Goal: Task Accomplishment & Management: Use online tool/utility

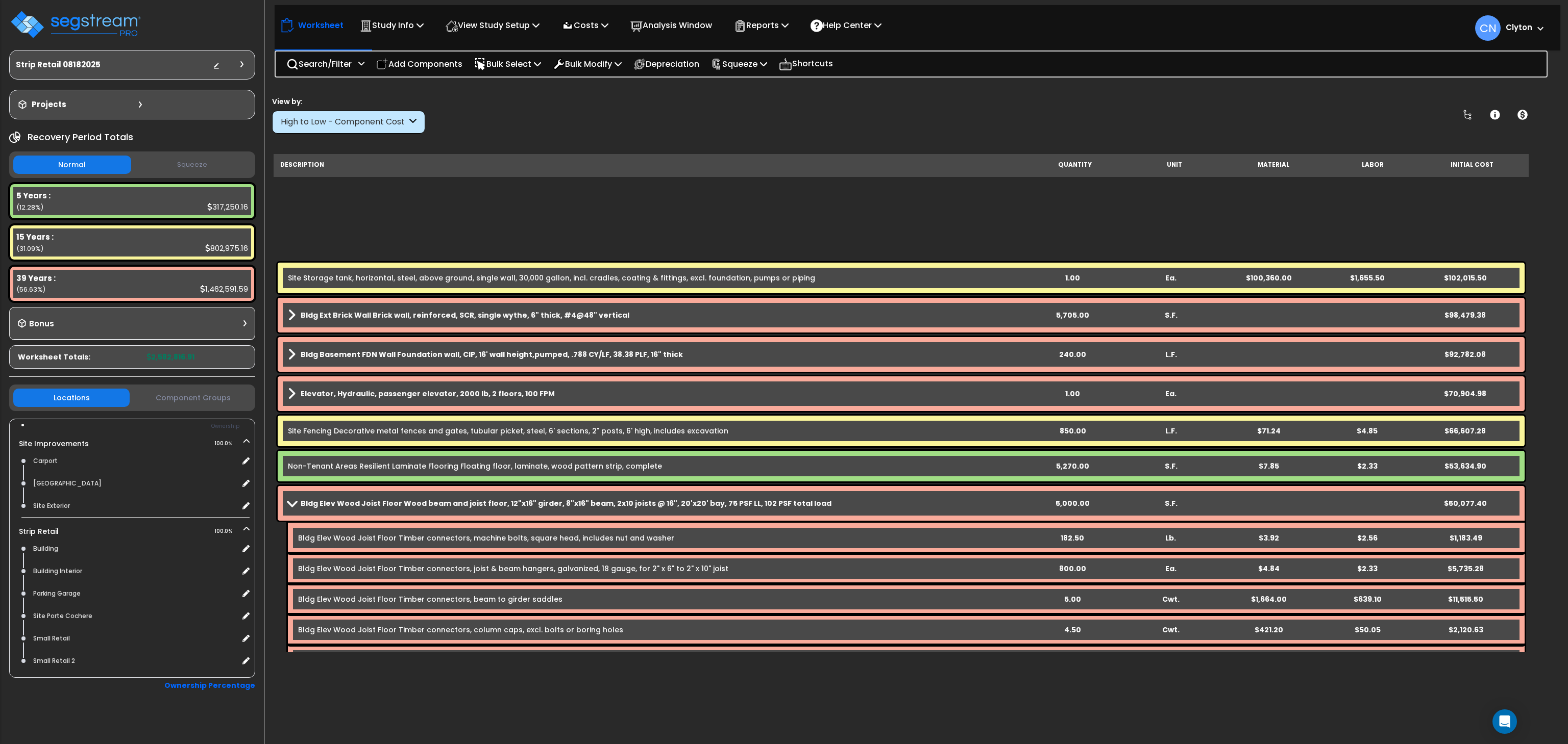
scroll to position [306, 0]
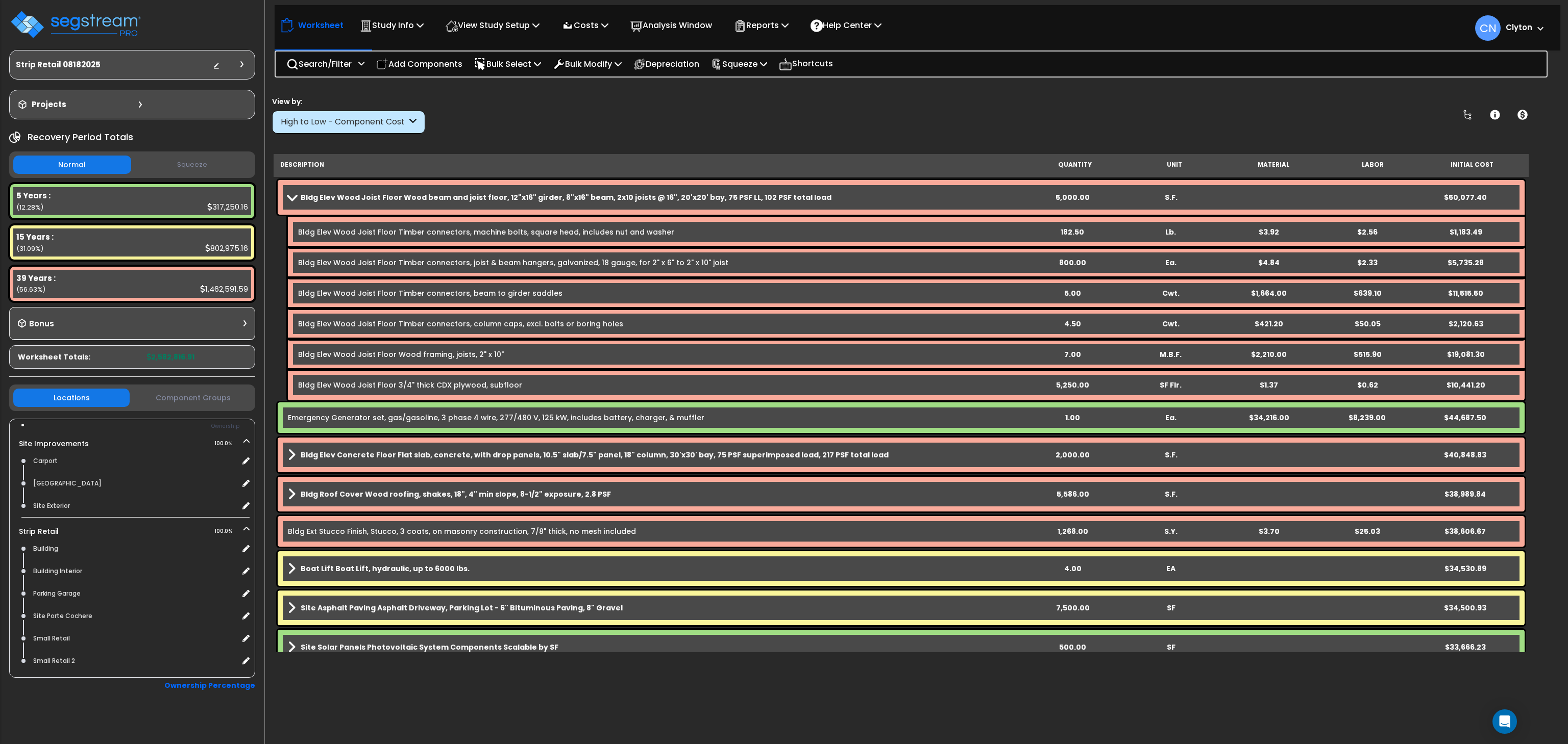
click at [780, 114] on div "View by: High to Low - Component Cost High to Low - Component Cost" at bounding box center [901, 115] width 1265 height 38
click at [813, 113] on div "View by: High to Low - Component Cost High to Low - Component Cost" at bounding box center [901, 115] width 1265 height 38
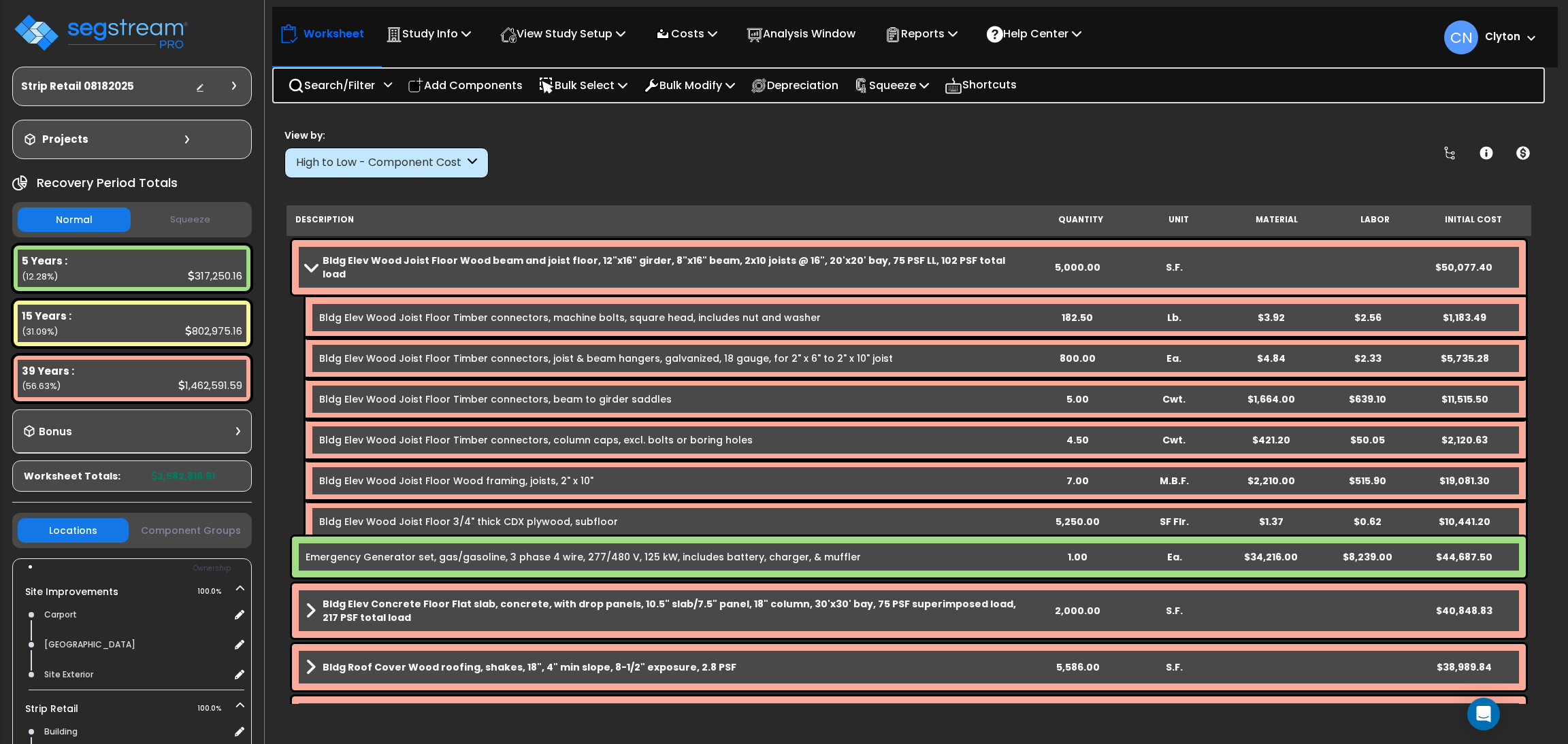
click at [795, 167] on div "View by: High to Low - Component Cost High to Low - Component Cost" at bounding box center [909, 153] width 1258 height 50
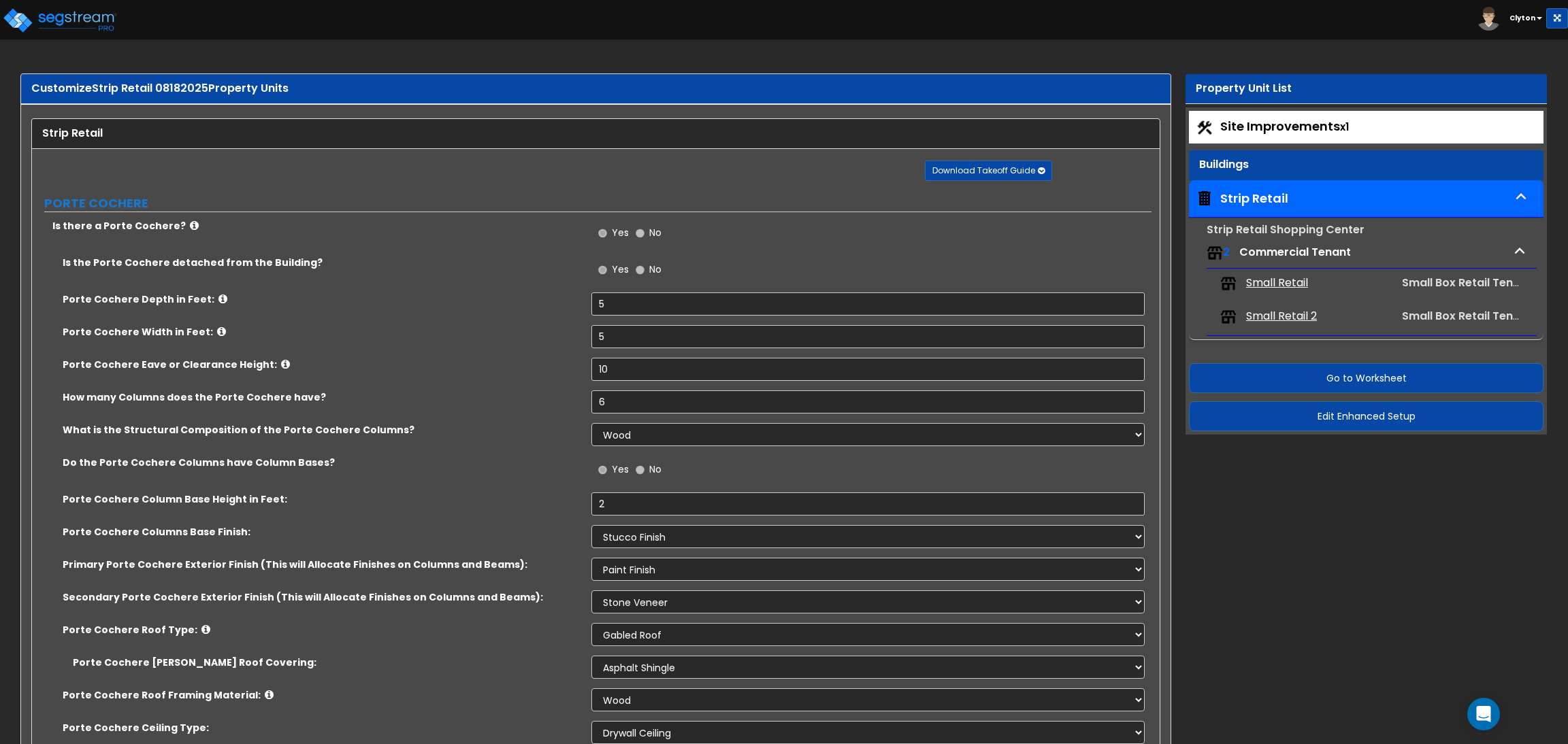
select select "1"
select select "2"
select select "1"
select select "5"
select select "1"
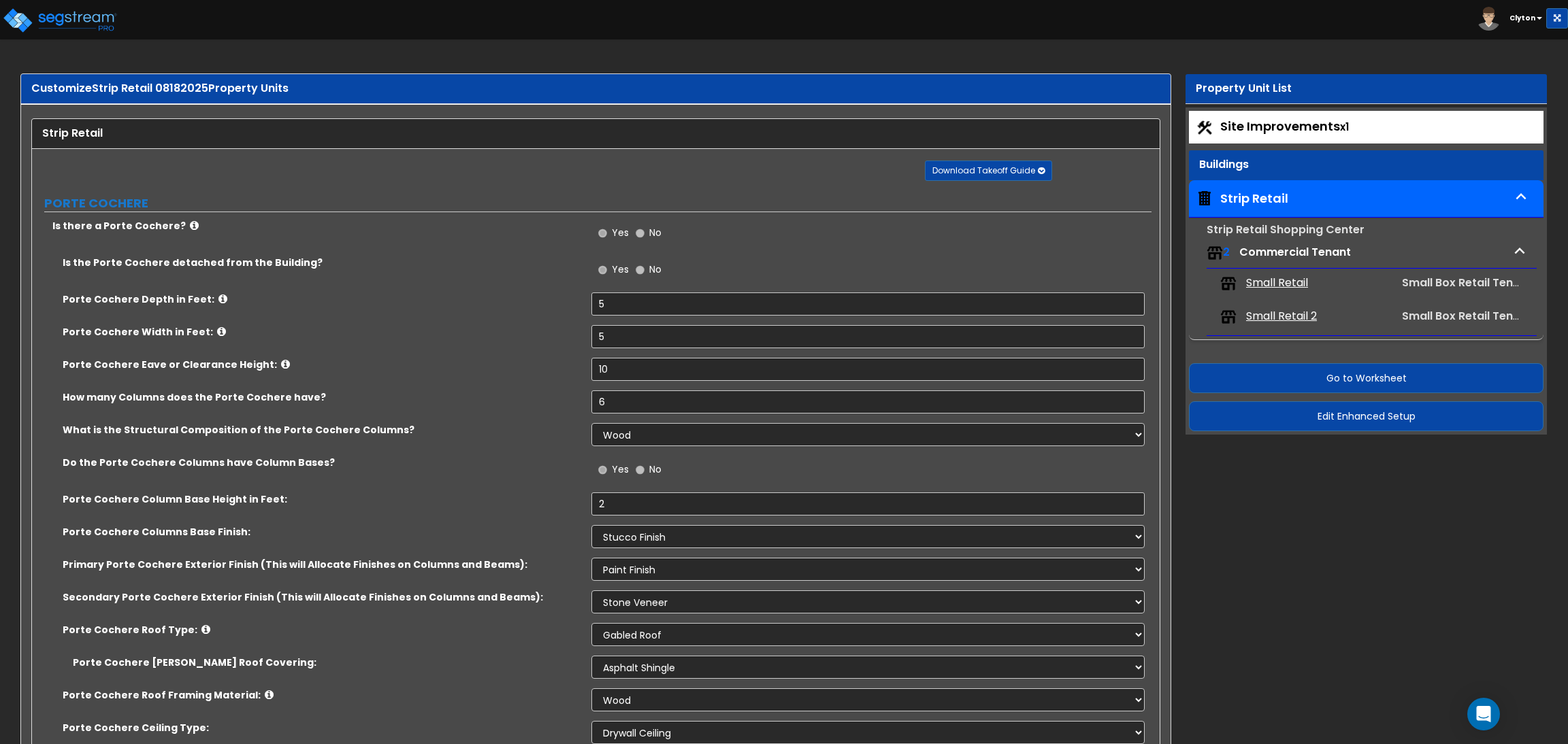
select select "1"
select select "2"
select select "1"
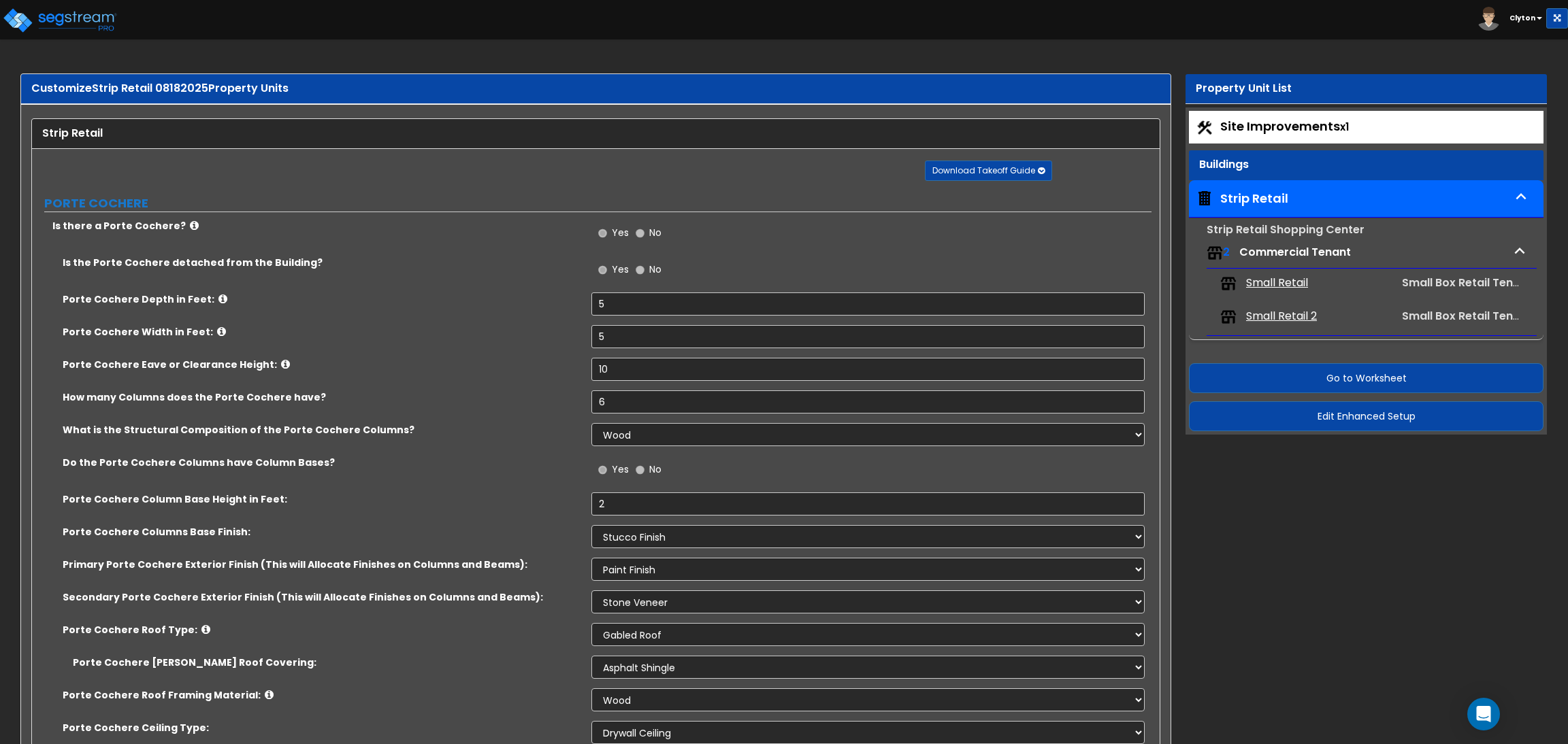
select select "1"
select select "5"
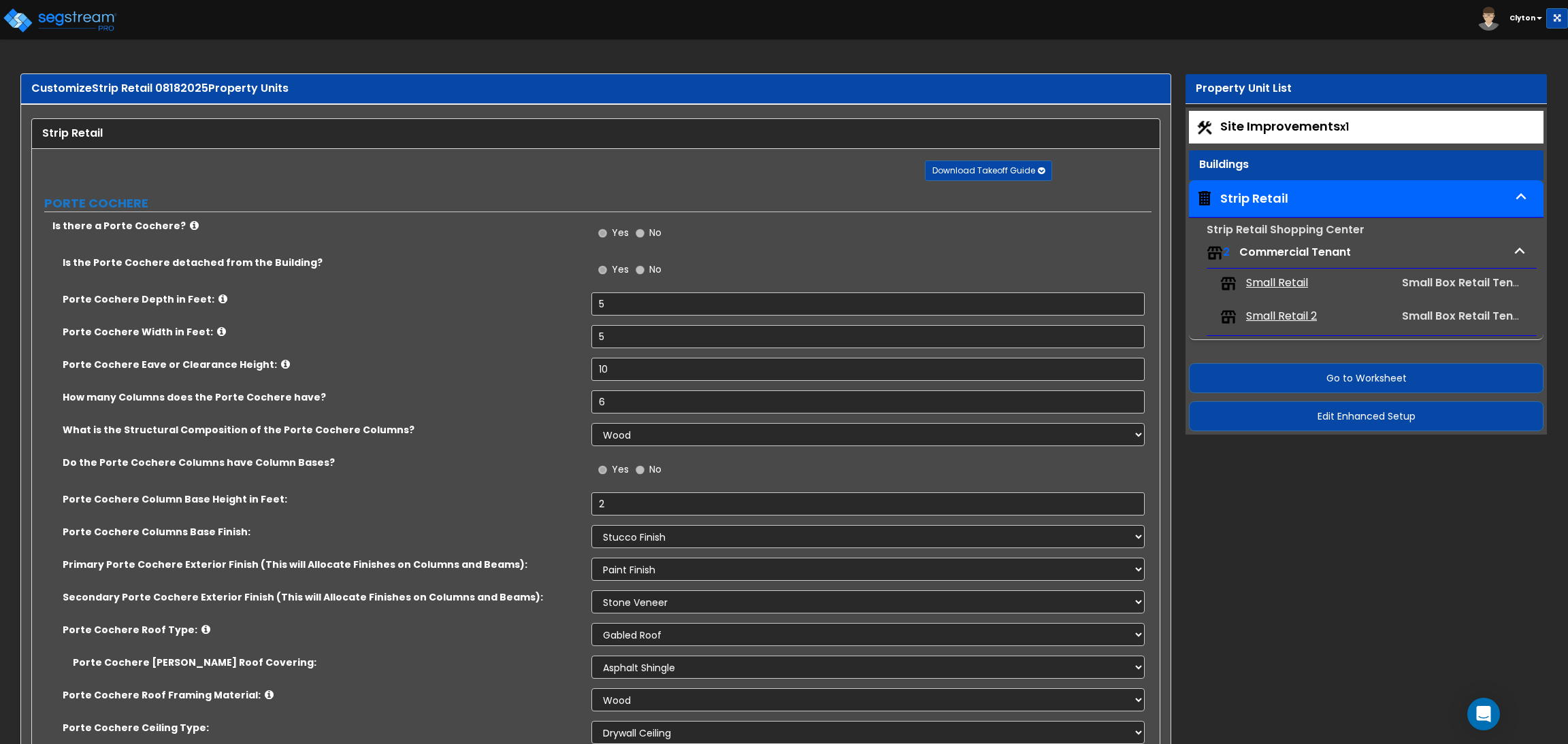
select select "1"
select select "7"
select select "1"
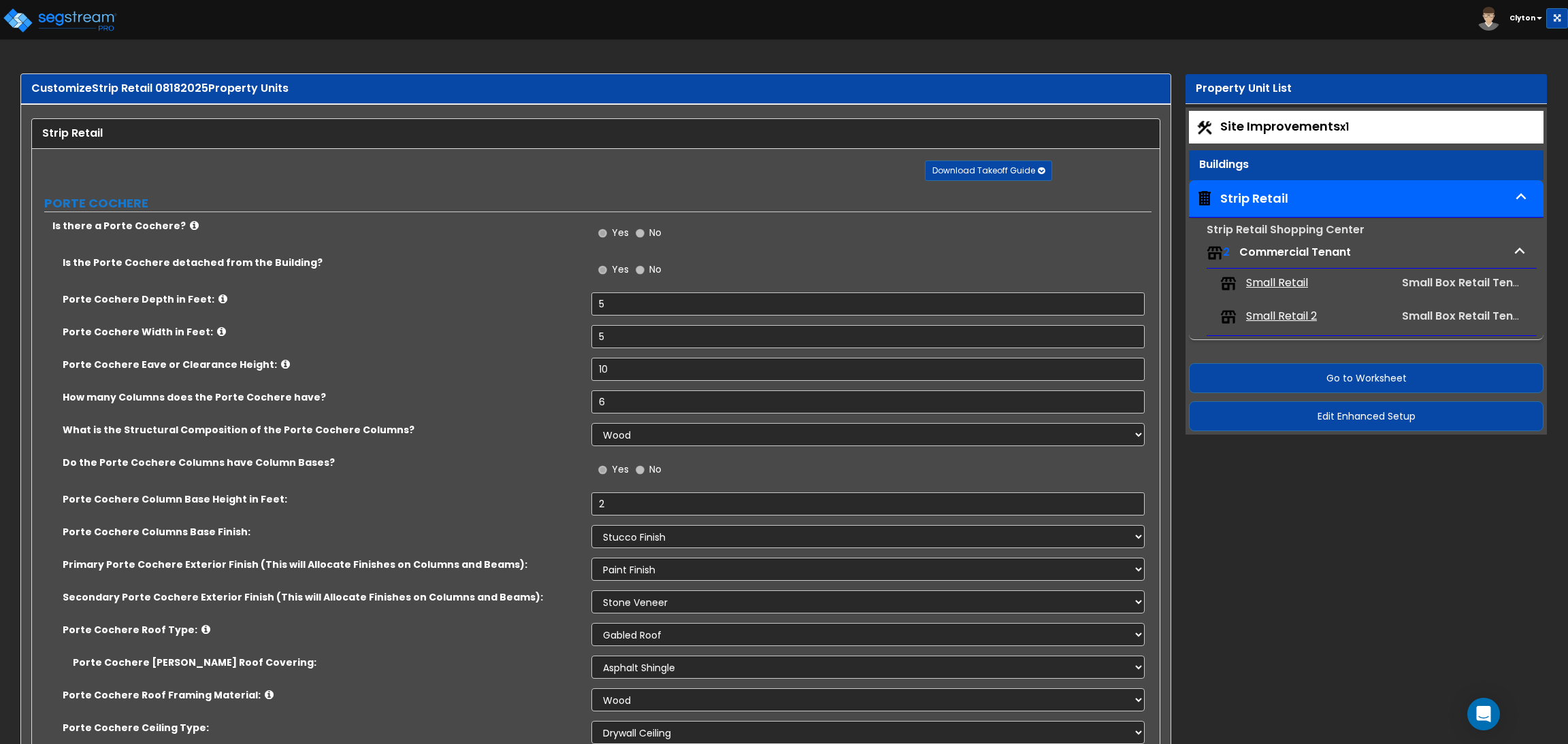
select select "3"
select select "2"
select select "3"
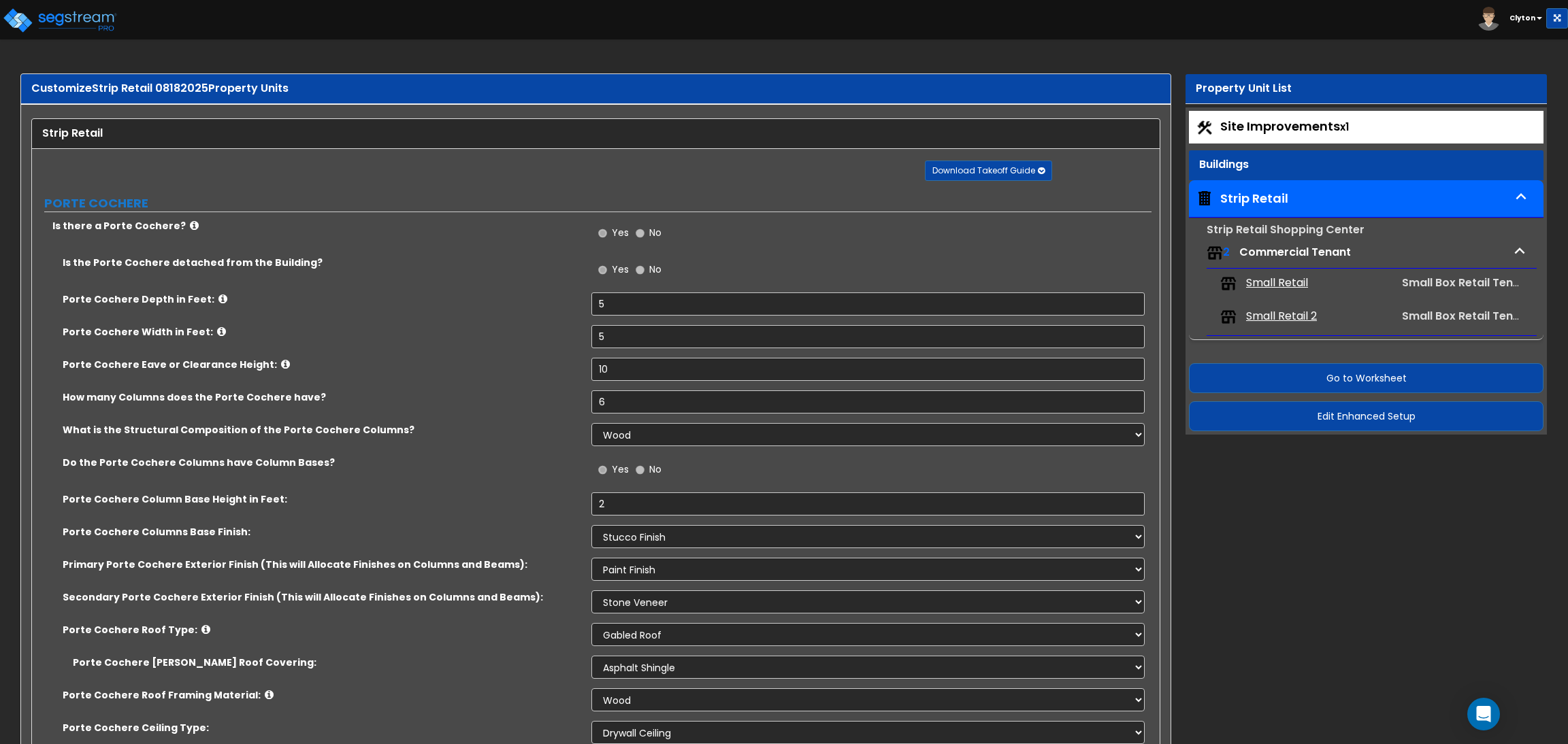
select select "1"
select select "5"
select select "1"
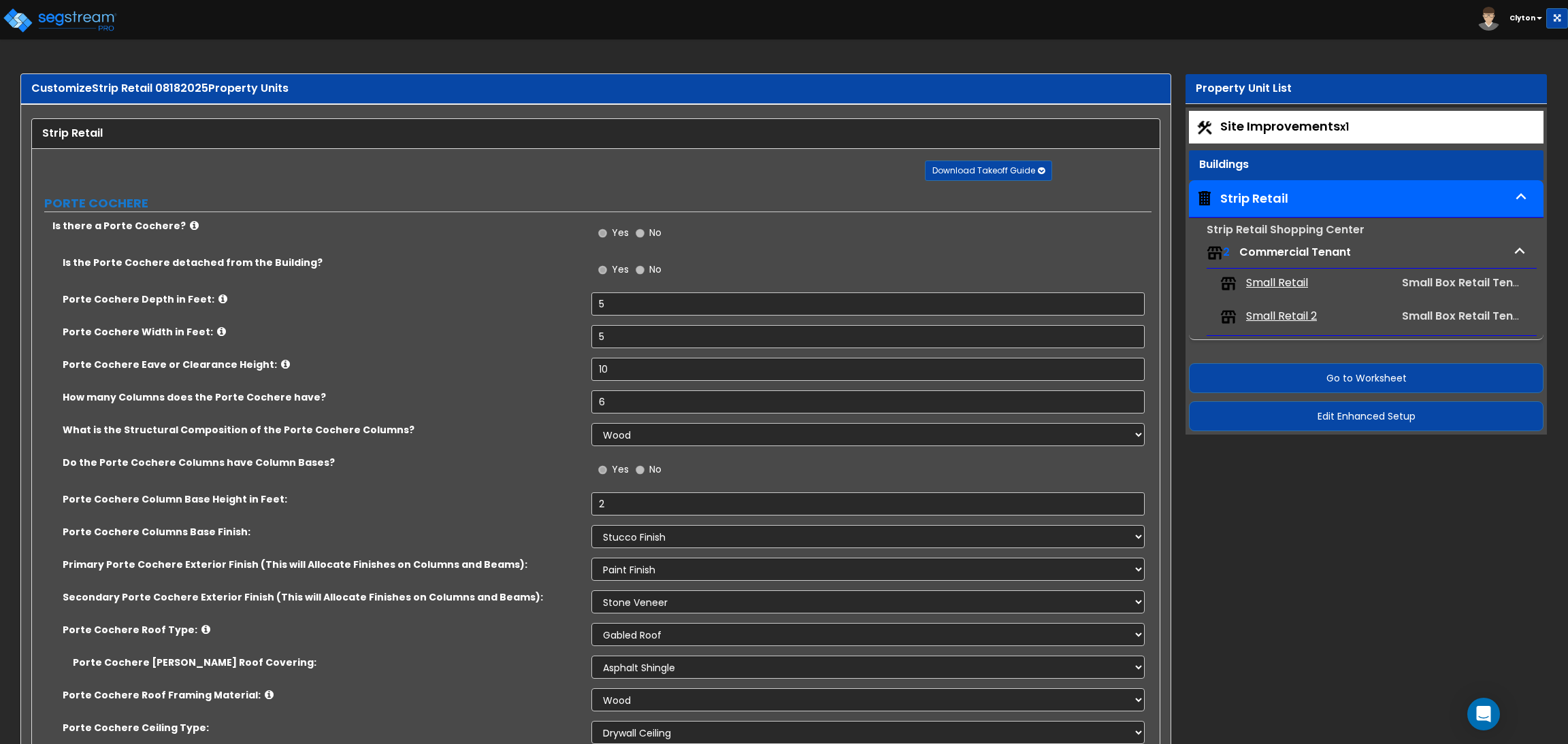
select select "1"
select select "2"
select select "1"
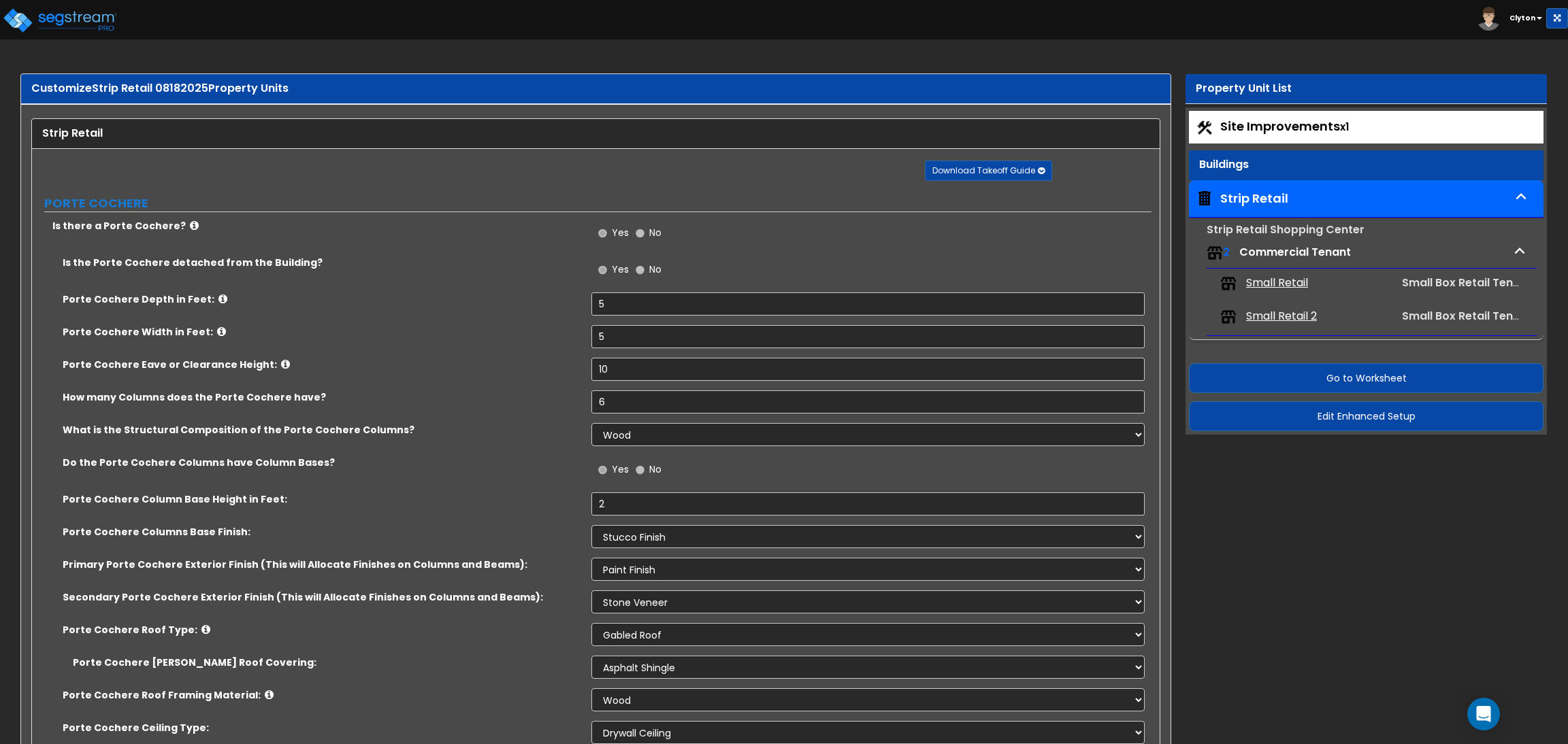
select select "2"
select select "1"
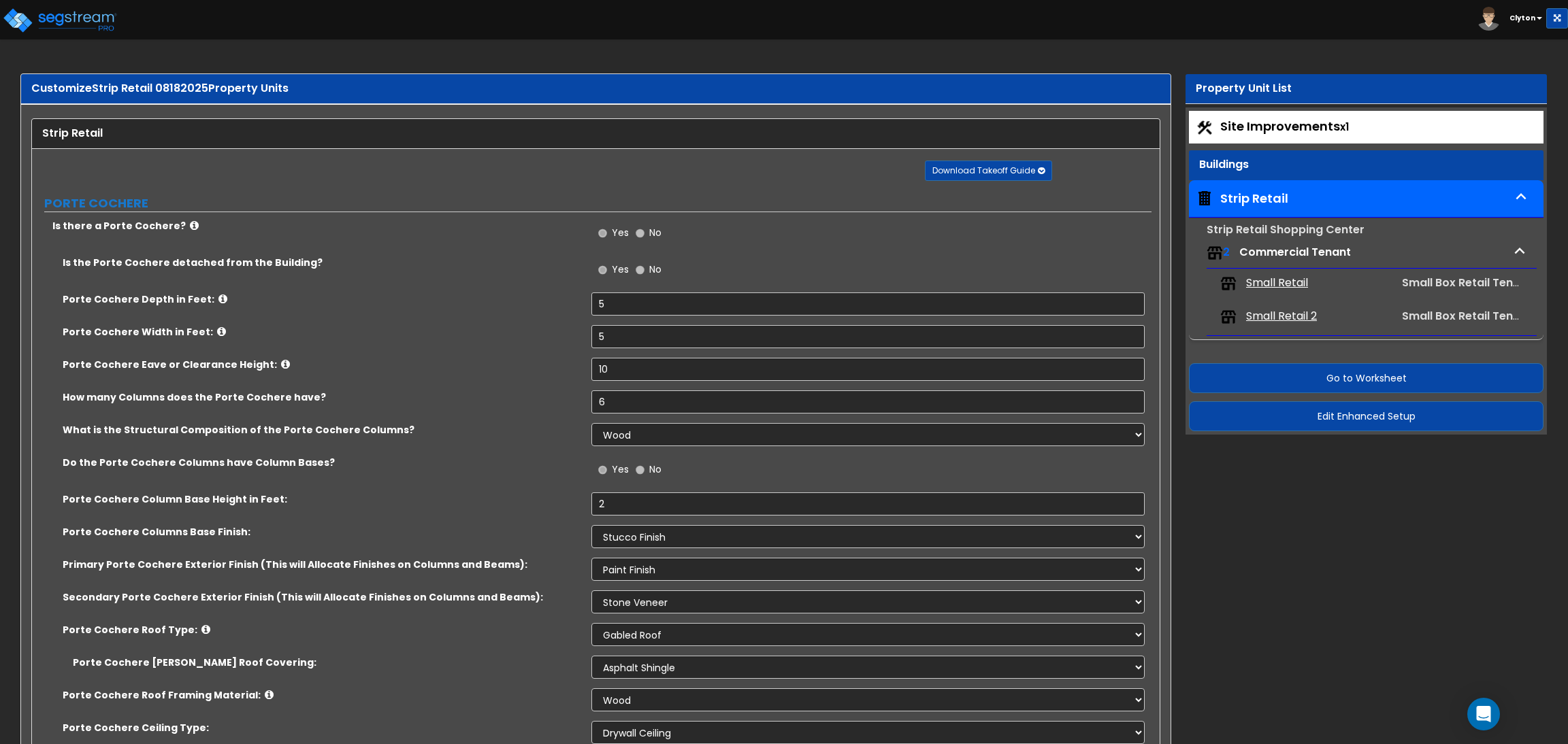
select select "2"
select select "1"
select select "3"
select select "1"
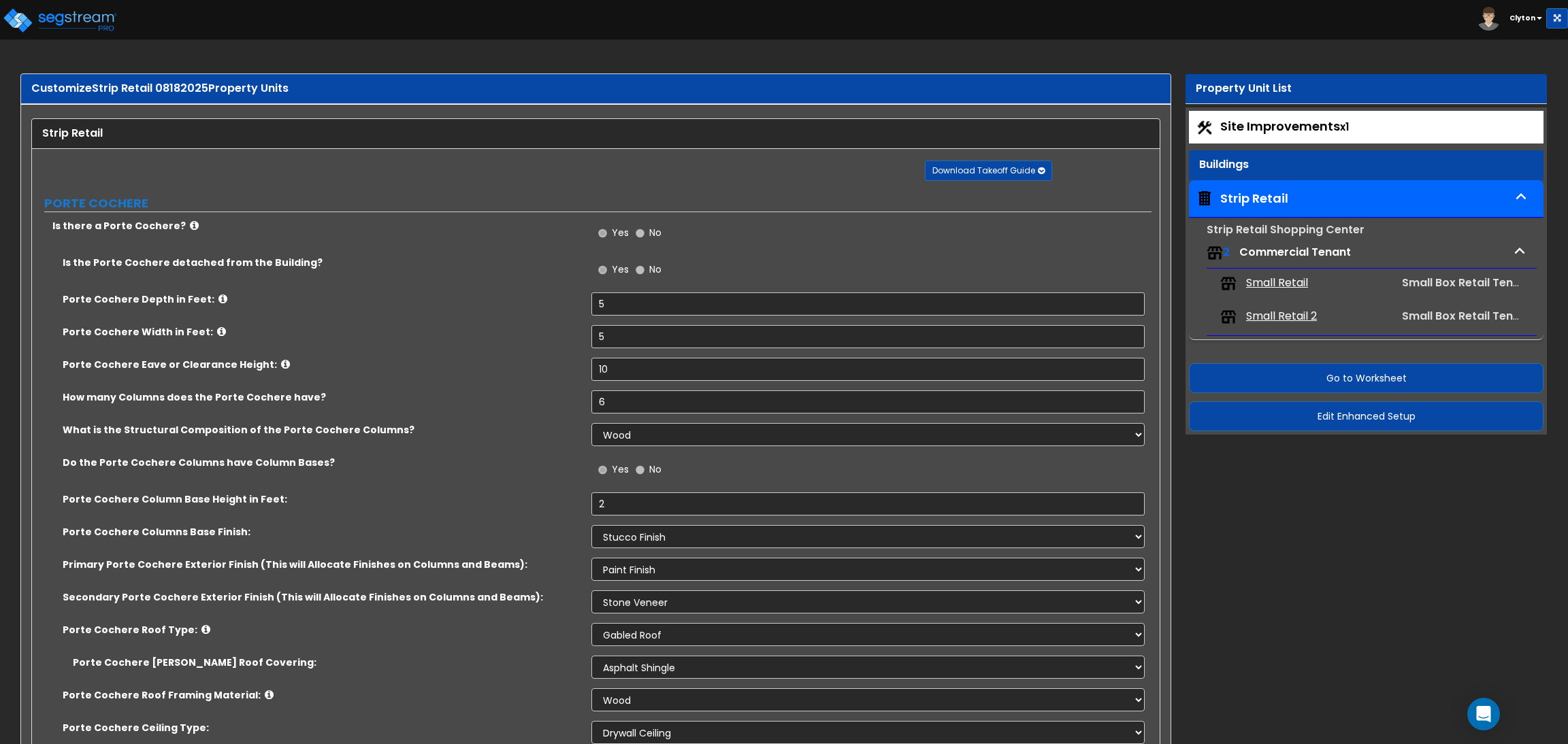
select select "3"
select select "1"
select select "2"
select select "7"
select select "5"
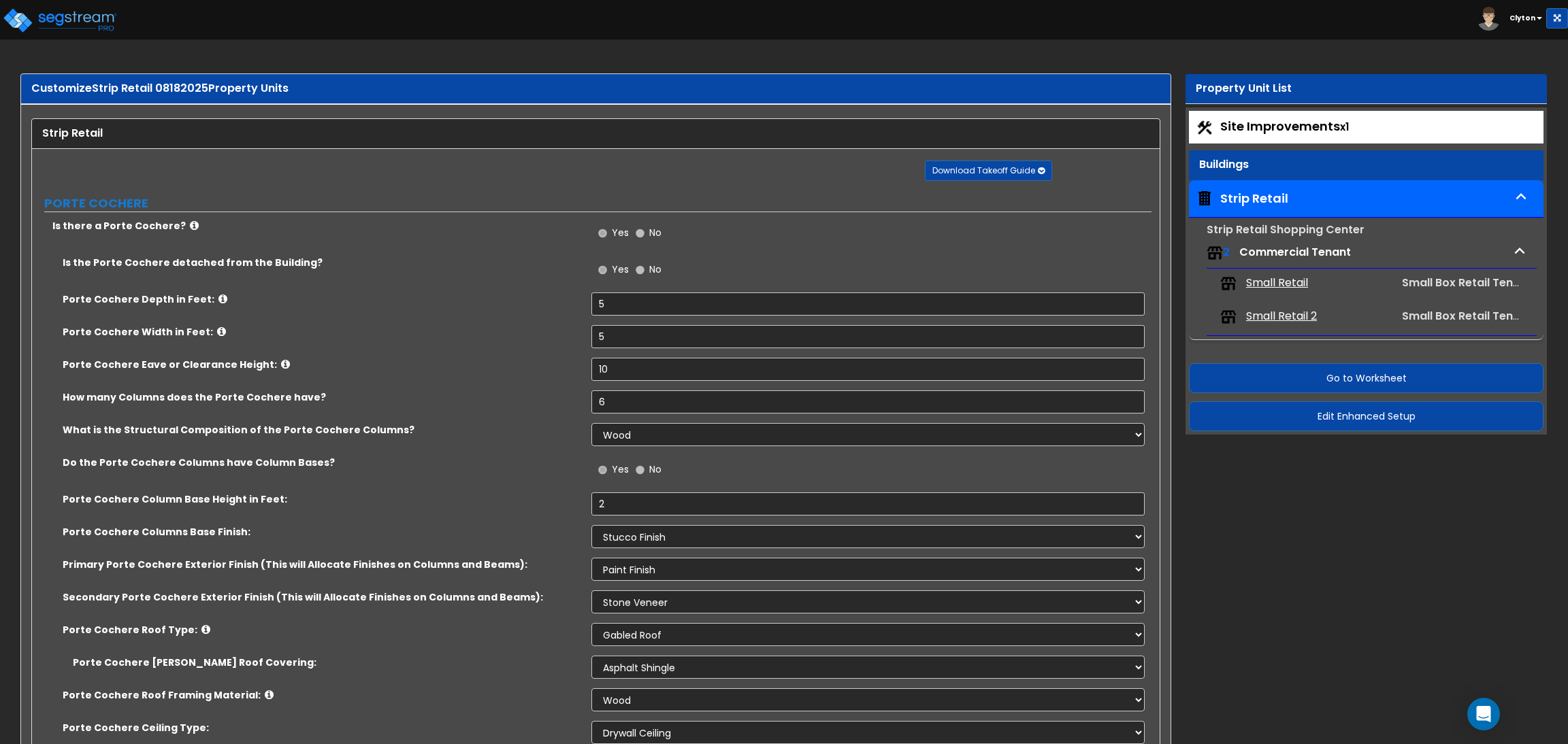
select select "1"
select select "2"
select select "3"
select select "1"
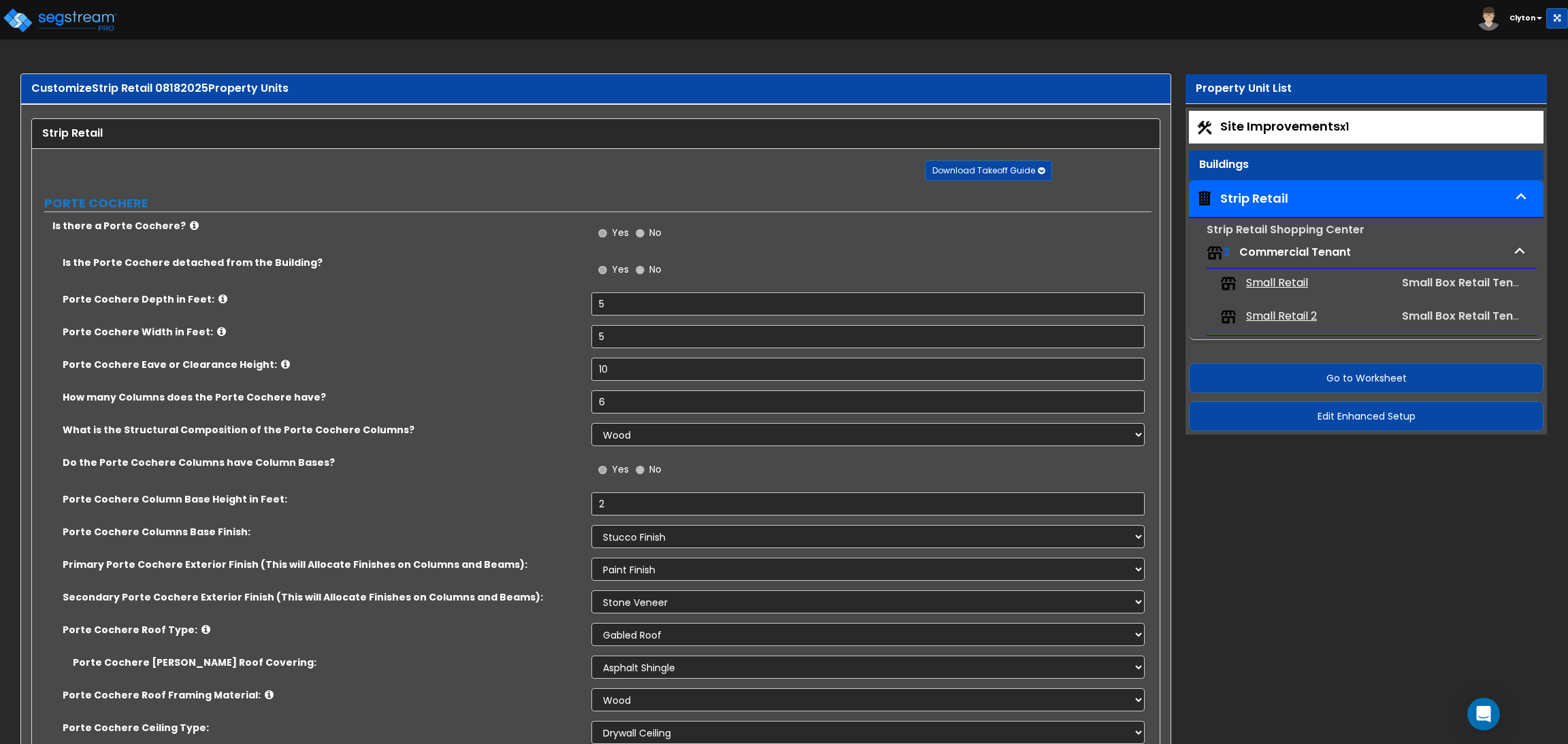
select select "1"
select select "3"
select select "2"
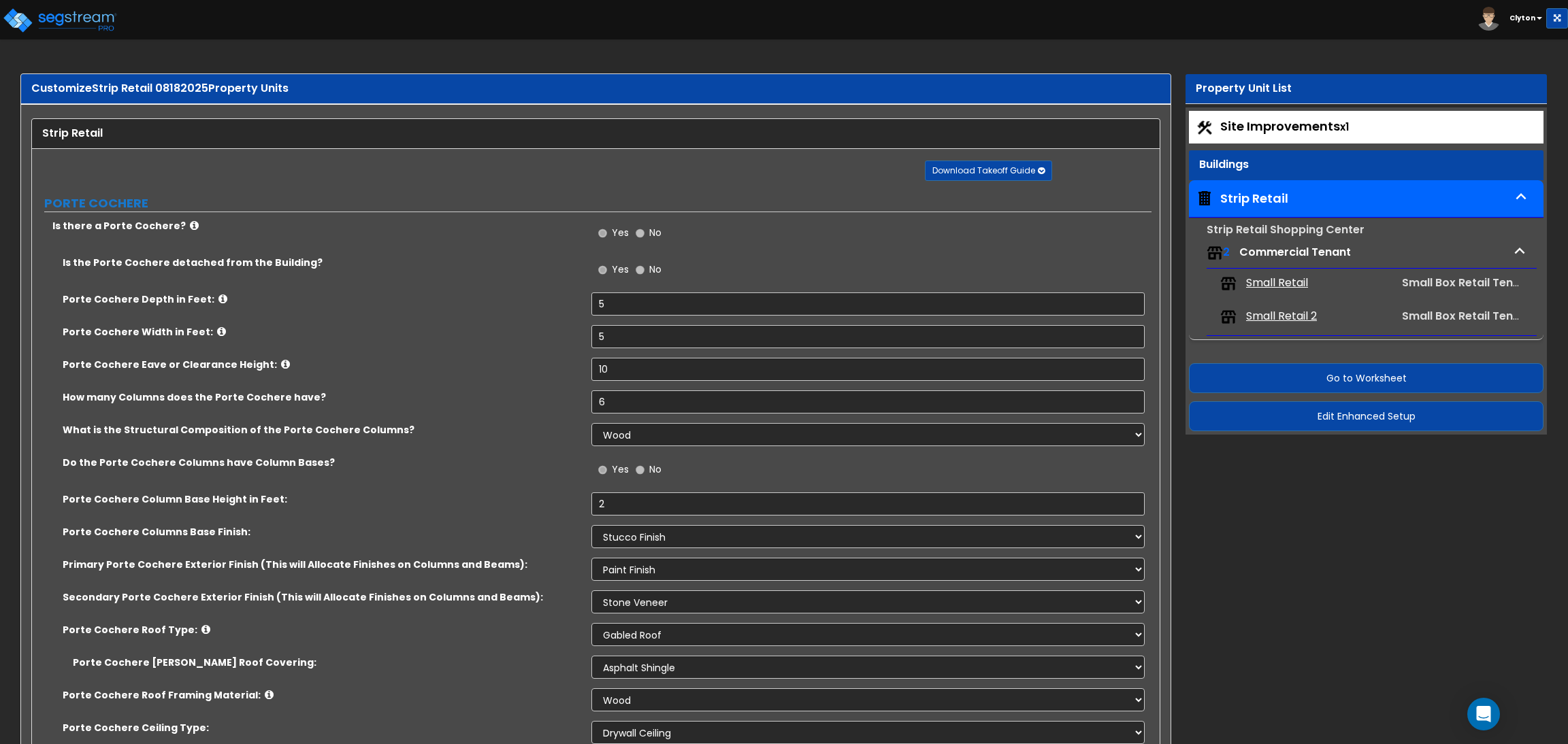
select select "2"
select select "1"
select select "5"
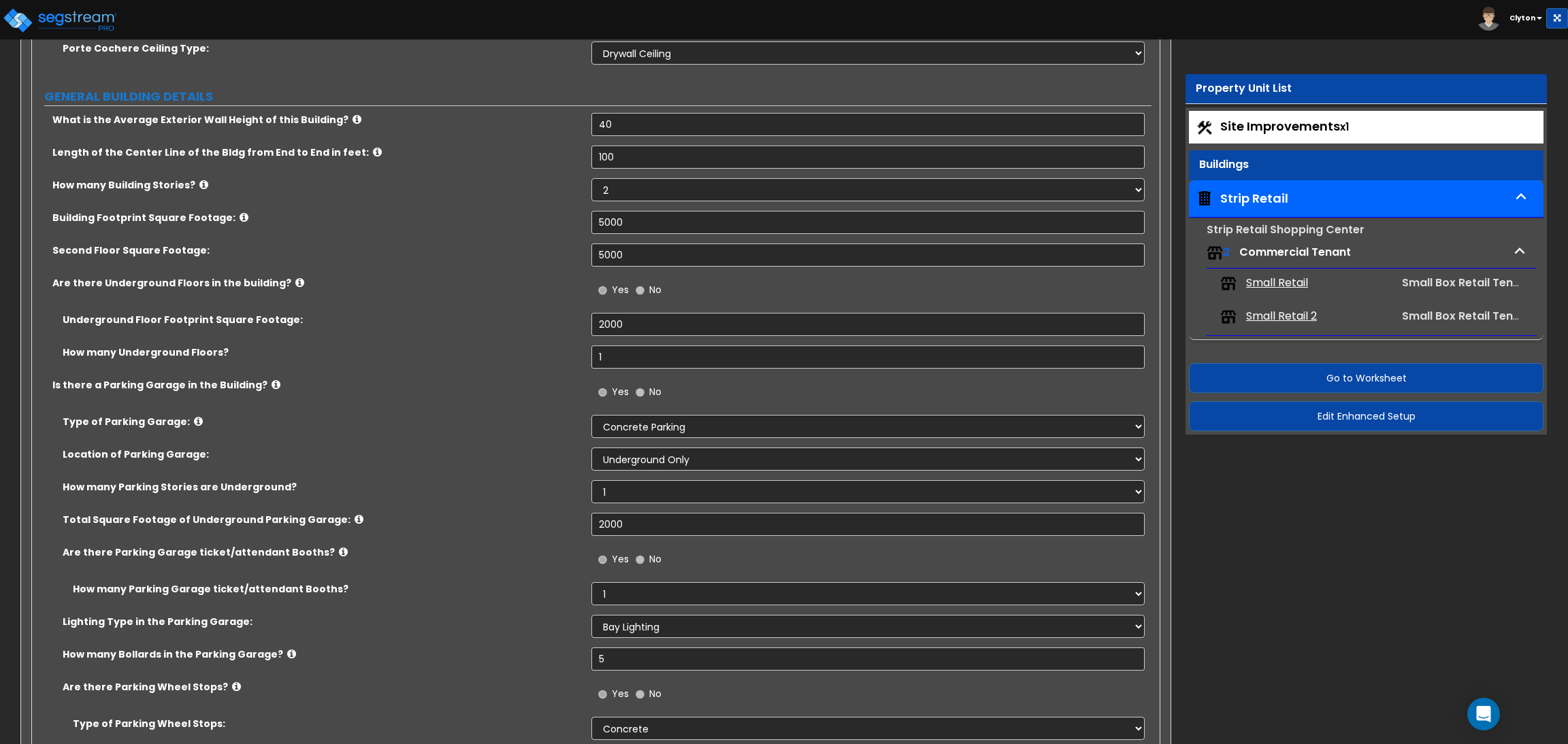
scroll to position [680, 0]
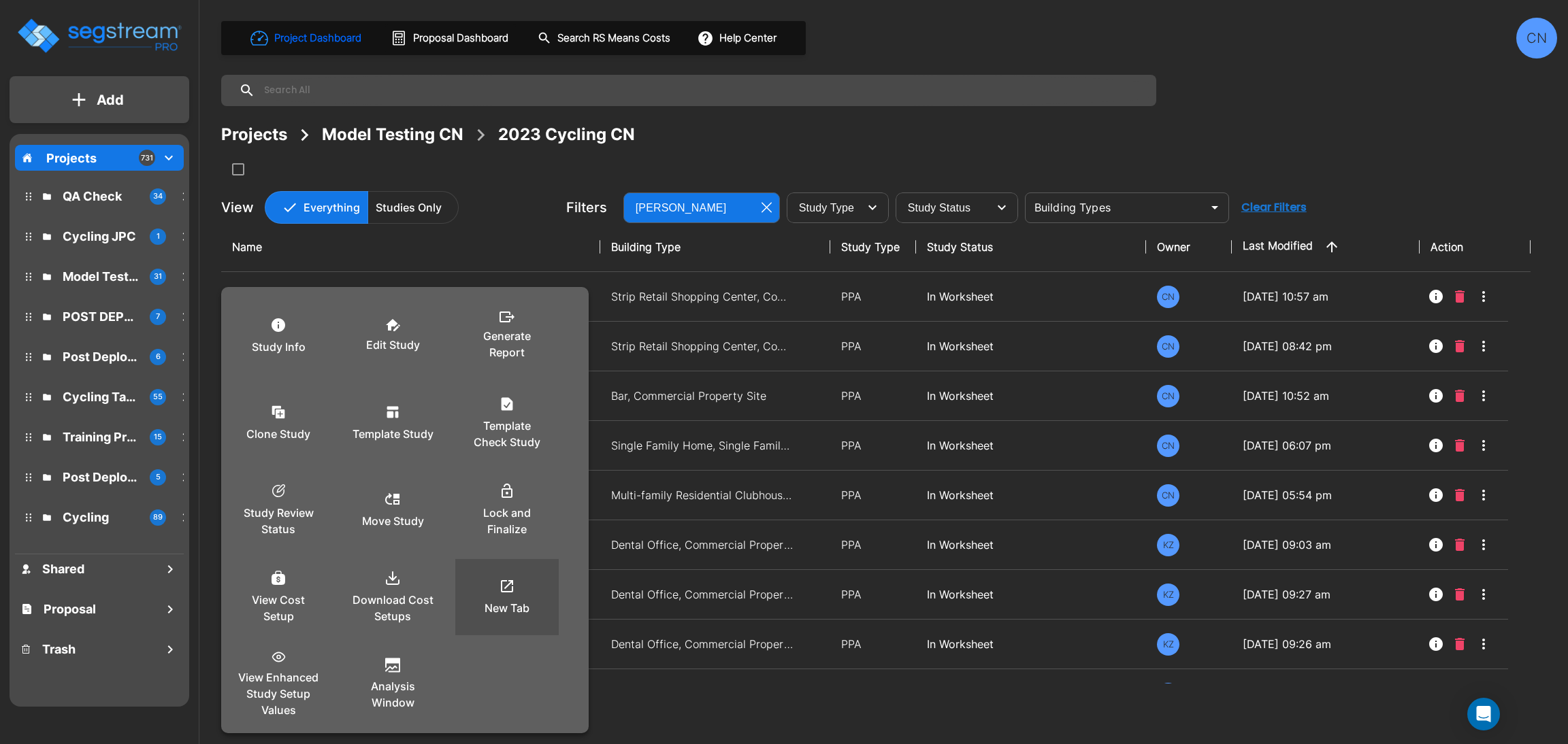
drag, startPoint x: 514, startPoint y: 616, endPoint x: 1233, endPoint y: 676, distance: 721.5
click at [515, 614] on p "New Tab" at bounding box center [506, 609] width 45 height 16
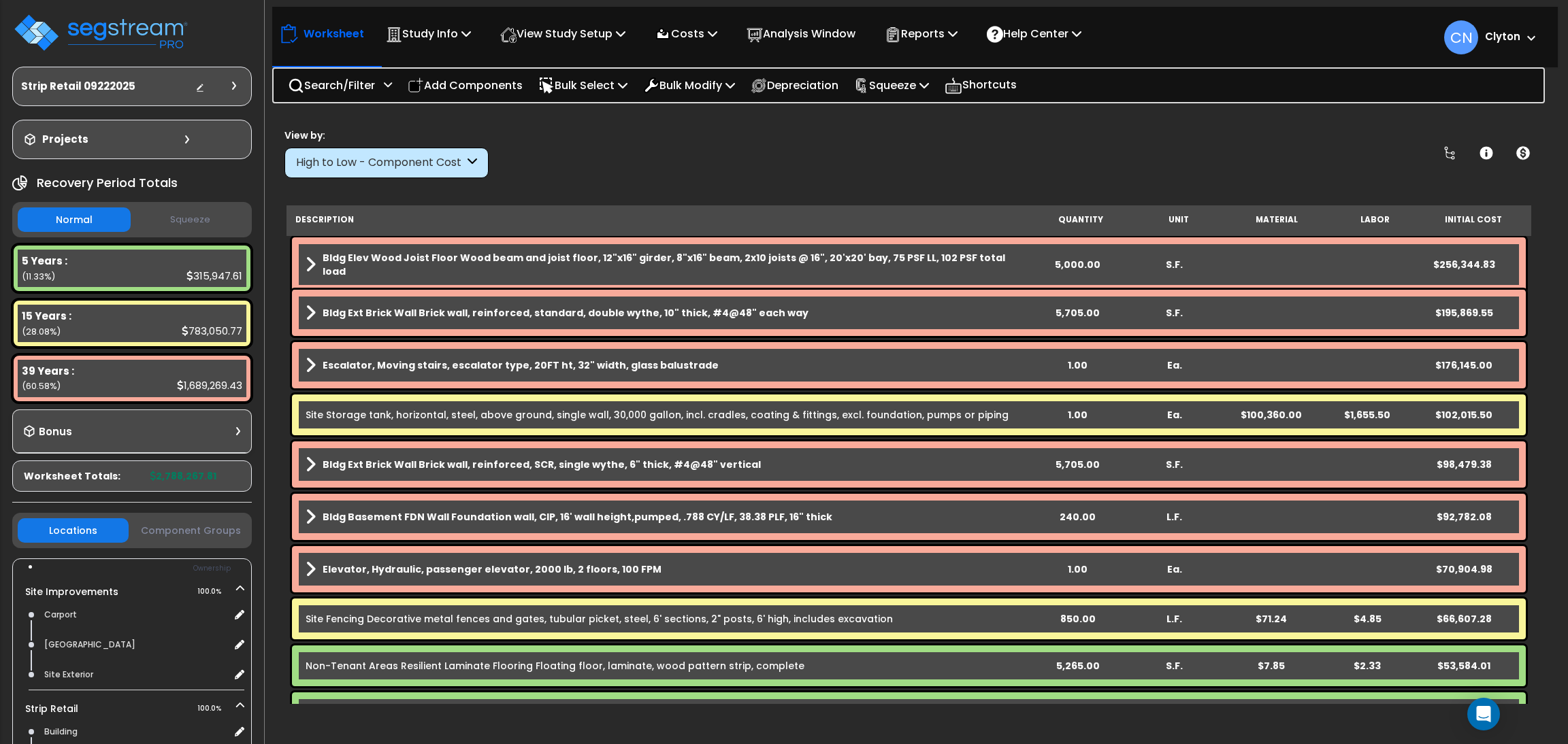
click at [836, 164] on div "View by: High to Low - Component Cost High to Low - Component Cost" at bounding box center [909, 153] width 1258 height 50
click at [752, 262] on b "Bldg Elev Wood Joist Floor Wood beam and joist floor, 12"x16" girder, 8"x16" be…" at bounding box center [675, 264] width 707 height 28
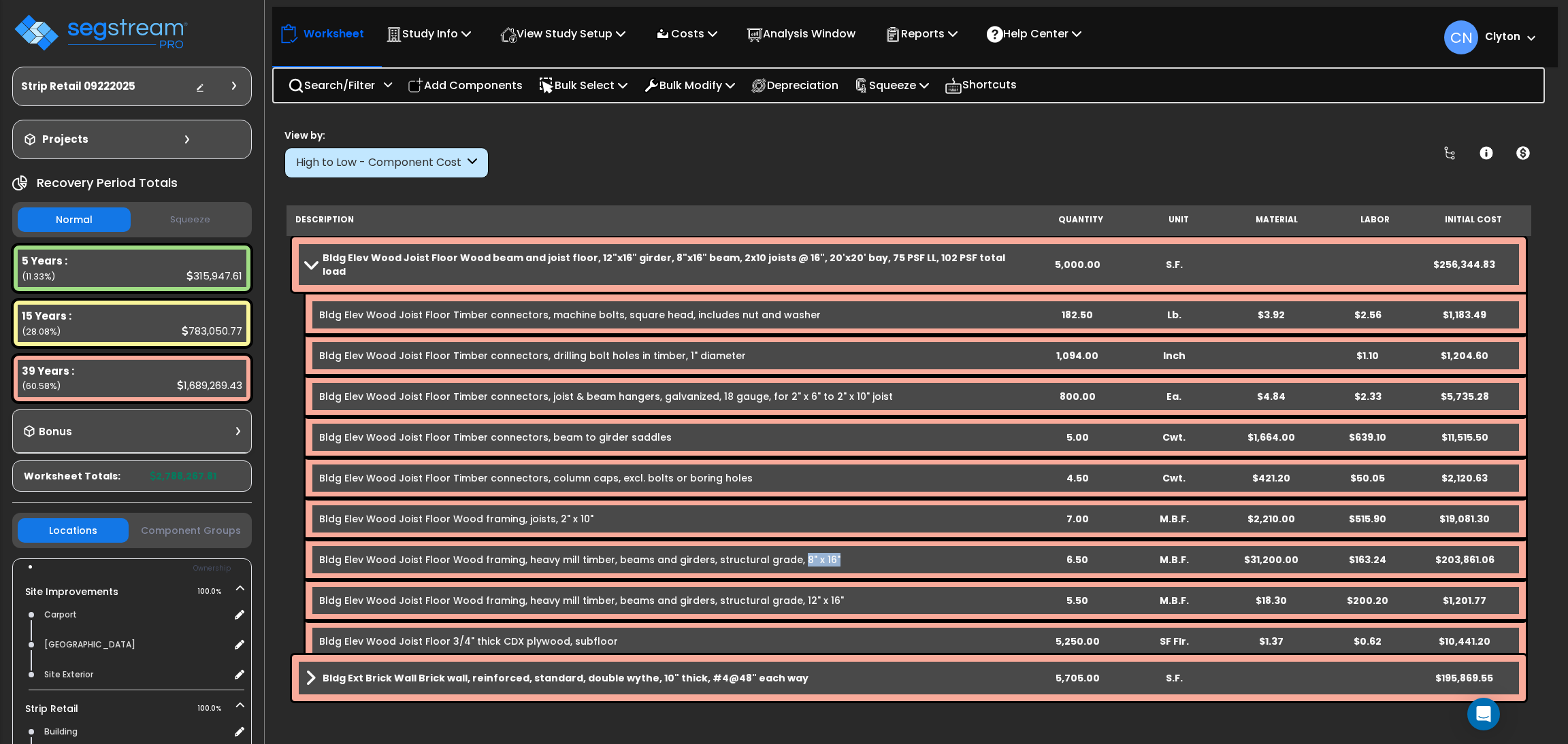
drag, startPoint x: 786, startPoint y: 547, endPoint x: 816, endPoint y: 550, distance: 30.1
click at [816, 553] on link "Bldg Elev Wood Joist Floor Wood framing, heavy mill timber, beams and girders, …" at bounding box center [579, 560] width 521 height 14
drag, startPoint x: 782, startPoint y: 588, endPoint x: 808, endPoint y: 589, distance: 26.0
click at [808, 594] on link "Bldg Elev Wood Joist Floor Wood framing, heavy mill timber, beams and girders, …" at bounding box center [581, 600] width 525 height 14
click at [604, 540] on div "Bldg Elev Wood Joist Floor Wood framing, heavy mill timber, beams and girders, …" at bounding box center [916, 560] width 1221 height 41
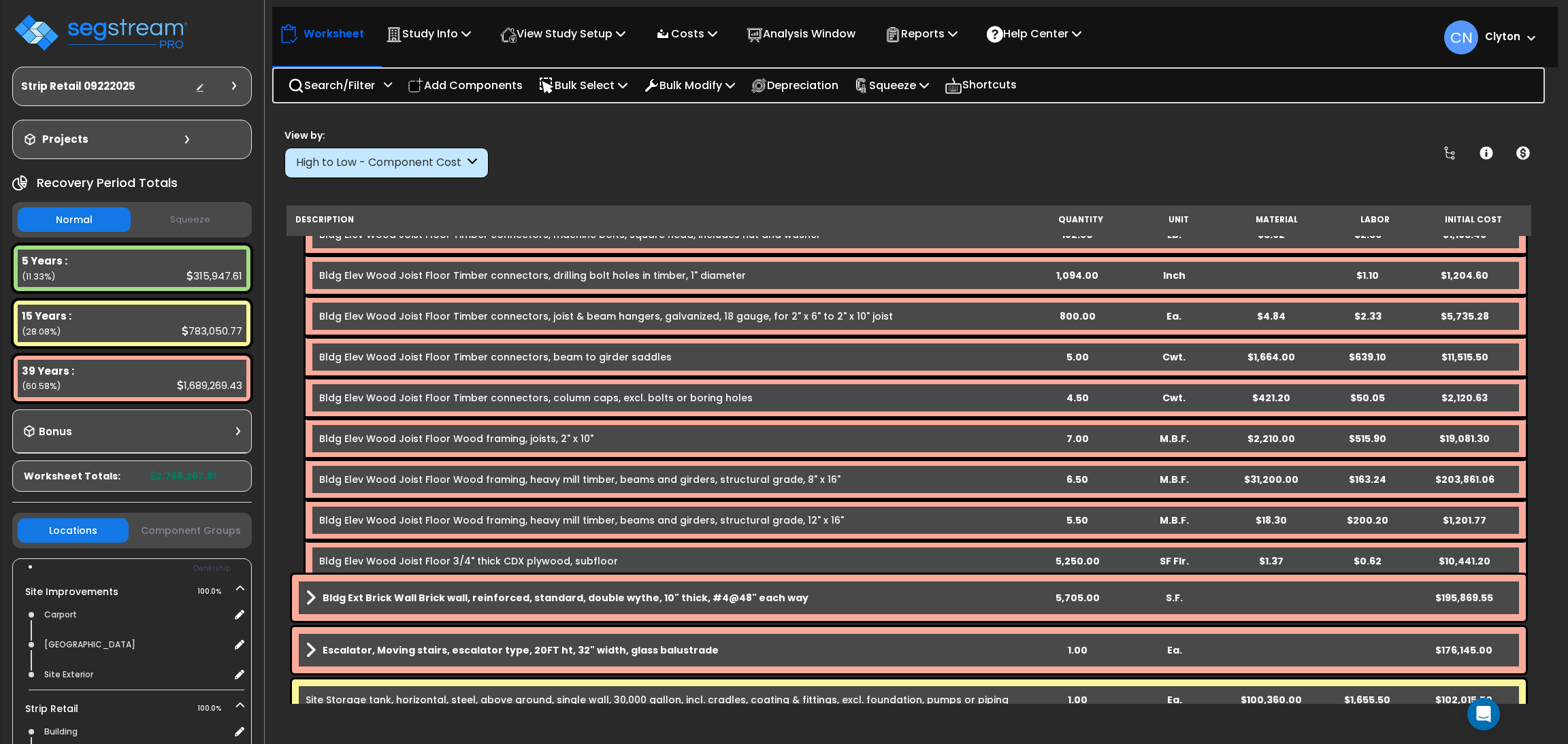
scroll to position [102, 0]
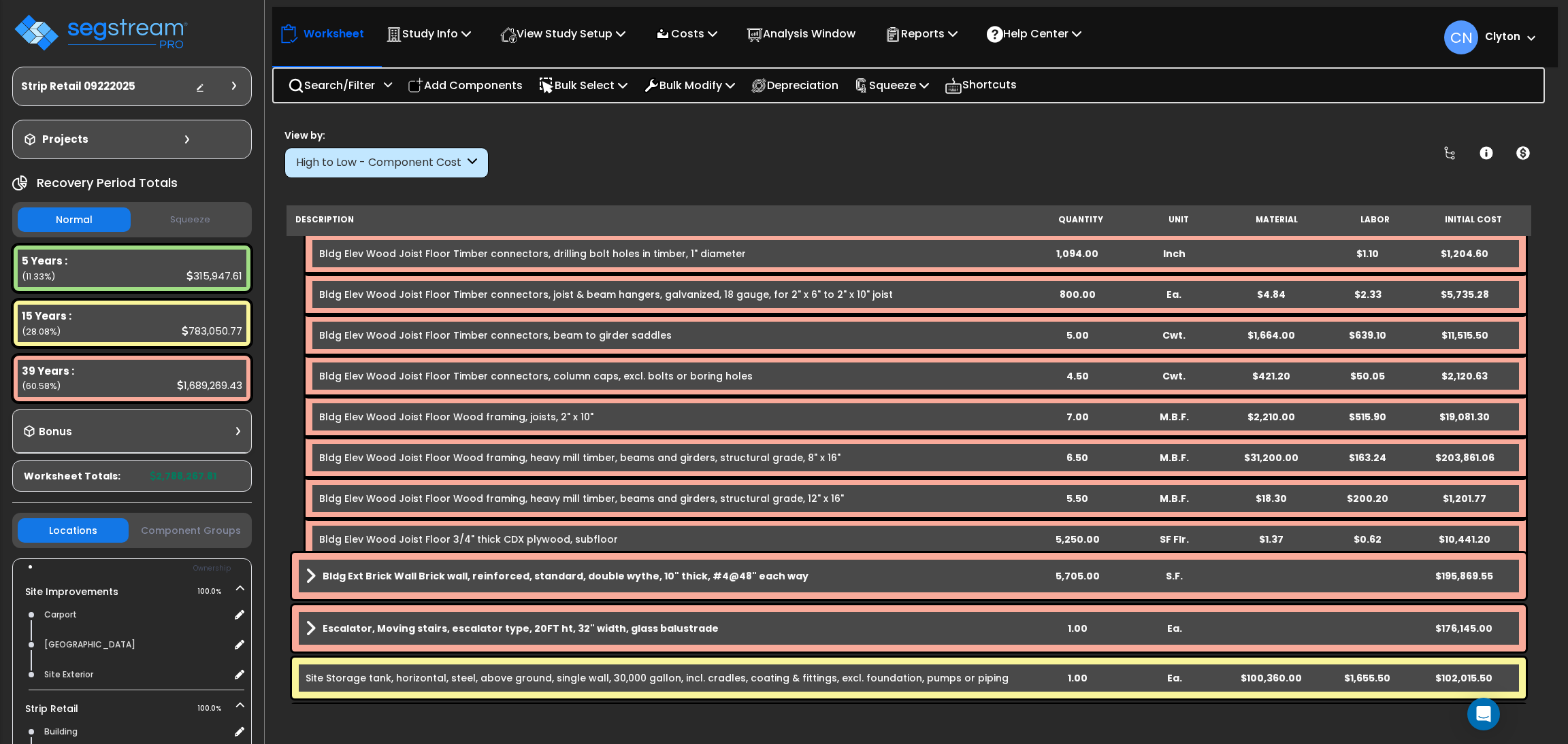
click at [504, 573] on b "Bldg Ext Brick Wall Brick wall, reinforced, standard, double wythe, 10" thick, …" at bounding box center [565, 576] width 486 height 14
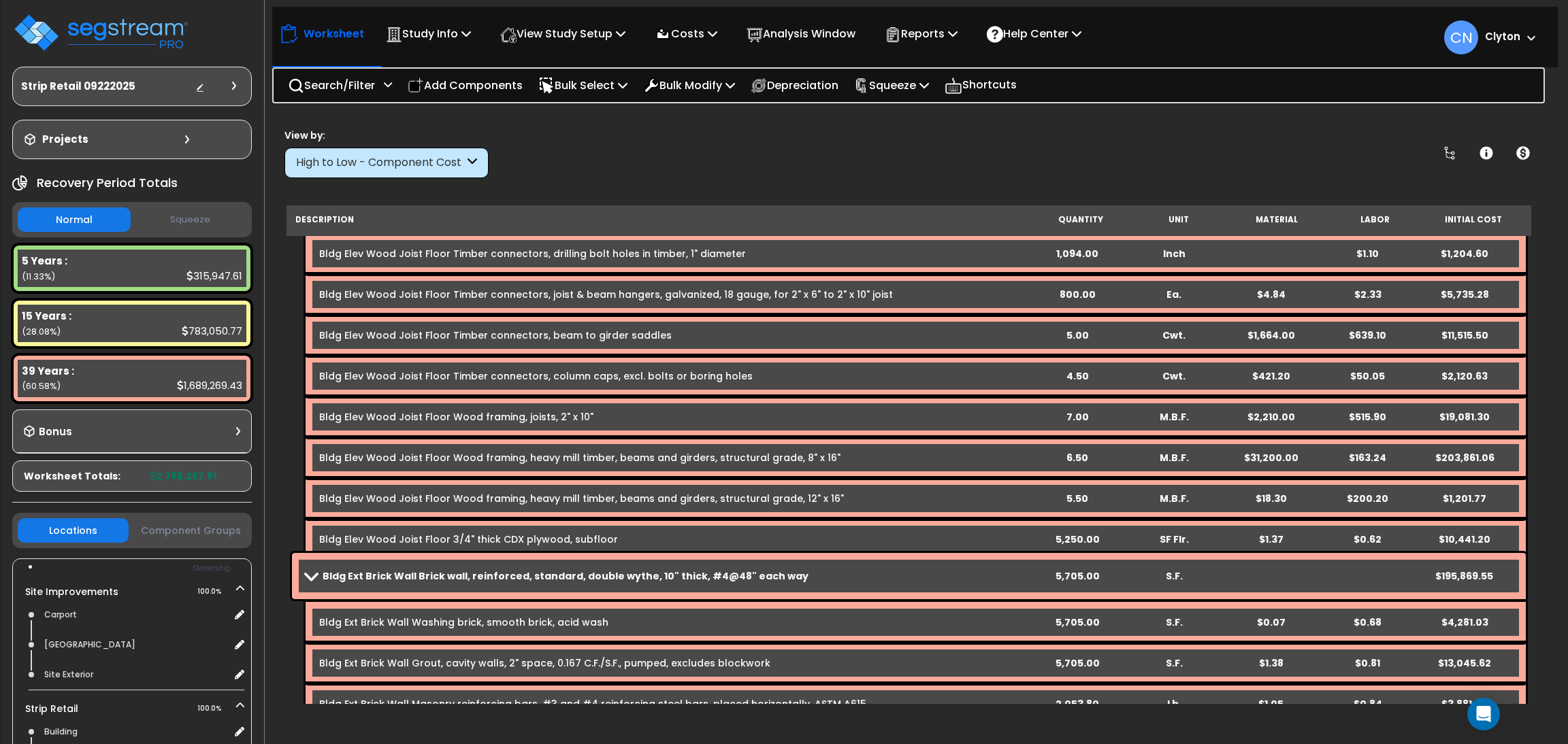
click at [867, 451] on b "Bldg Elev Wood Joist Floor Wood framing, heavy mill timber, beams and girders, …" at bounding box center [674, 458] width 709 height 14
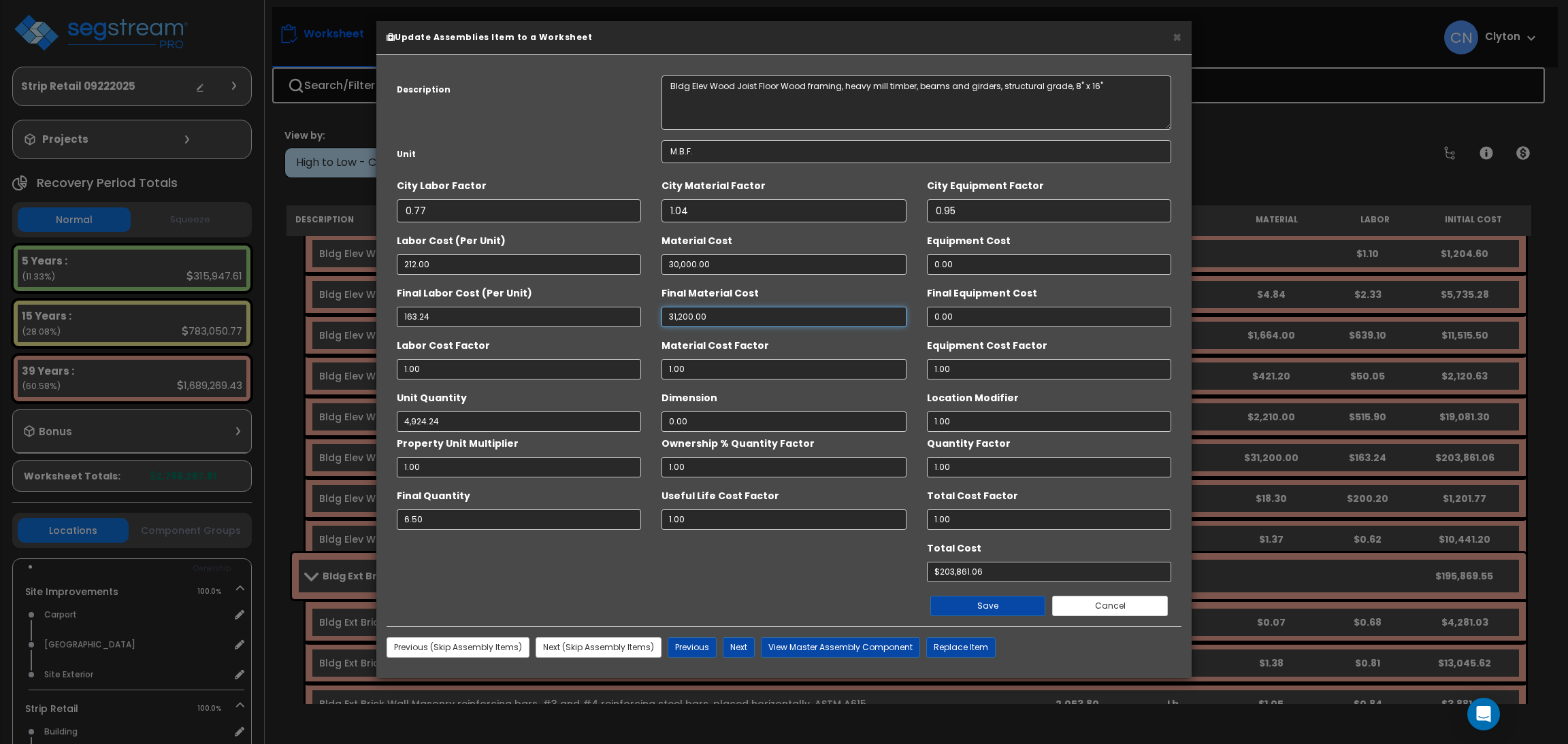
drag, startPoint x: 718, startPoint y: 322, endPoint x: 654, endPoint y: 318, distance: 64.1
click at [654, 318] on div "Final Material Cost 31,200.00" at bounding box center [783, 304] width 265 height 45
click at [648, 330] on div "Description Bldg Elev Wood Joist Floor Wood framing, heavy mill timber, beams a…" at bounding box center [782, 346] width 795 height 561
click at [640, 360] on input "1.00" at bounding box center [518, 369] width 244 height 20
click at [655, 342] on div "Material Cost Factor 1.00" at bounding box center [783, 357] width 265 height 45
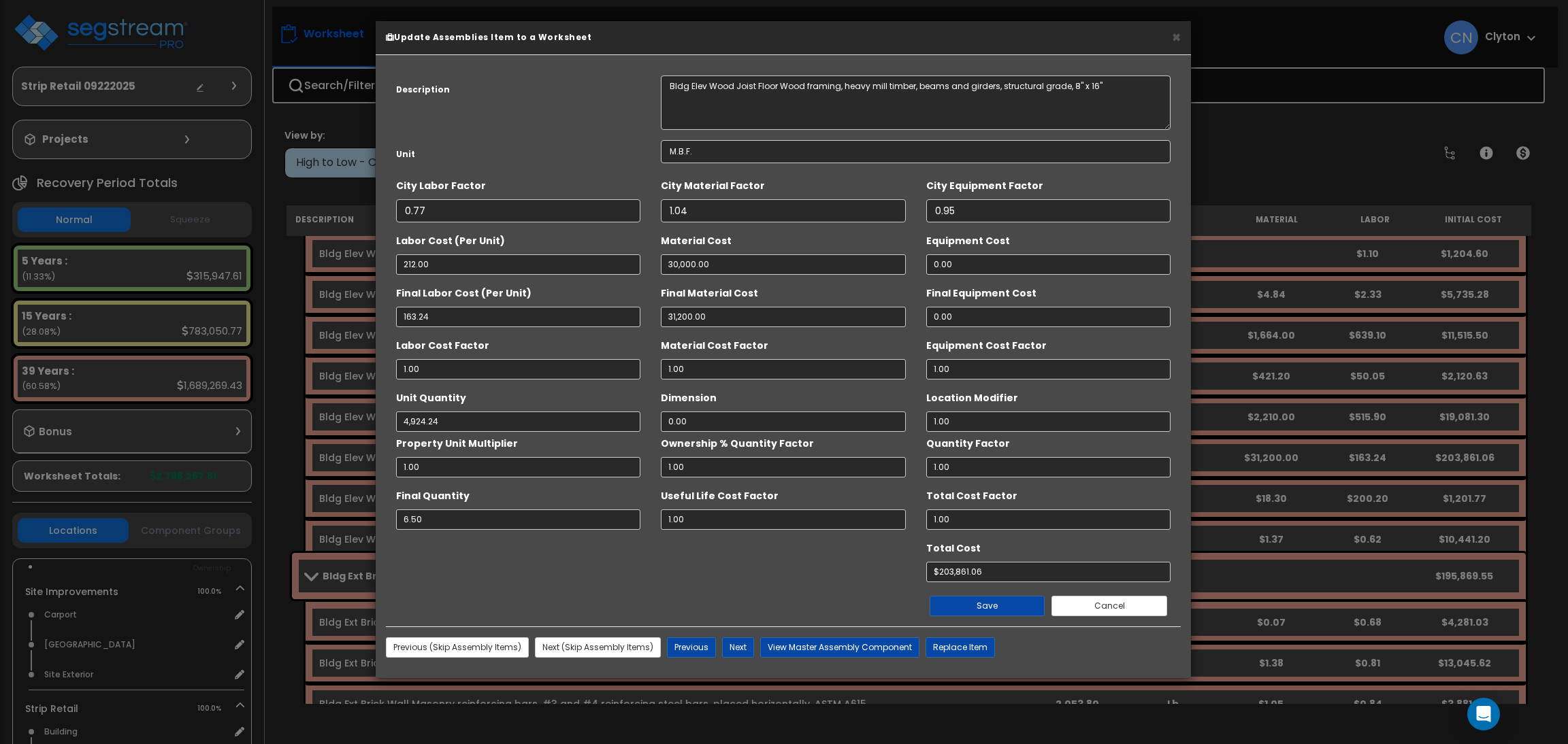
click at [601, 234] on div "Labor Cost (Per Unit) 212.00" at bounding box center [518, 252] width 244 height 45
drag, startPoint x: 751, startPoint y: 271, endPoint x: 605, endPoint y: 267, distance: 146.1
click at [605, 267] on div "Labor Cost (Per Unit) 212.00 Material Cost 30,000.00 Equipment Cost 0.00" at bounding box center [782, 252] width 795 height 45
drag, startPoint x: 681, startPoint y: 318, endPoint x: 683, endPoint y: 303, distance: 15.1
click at [610, 320] on div "Final Labor Cost (Per Unit) 163.24 Final Material Cost 31,200.00 Final Equipmen…" at bounding box center [782, 304] width 795 height 45
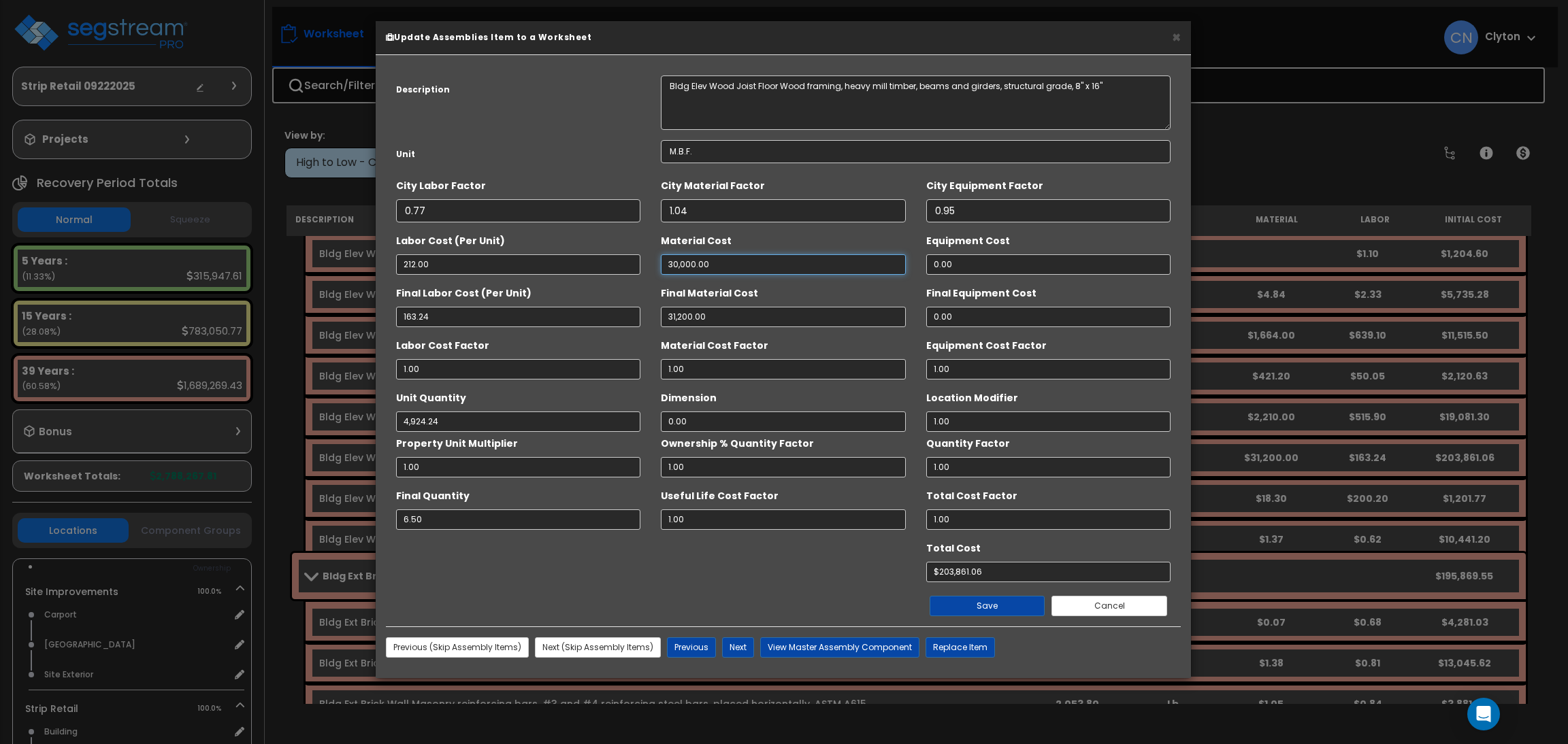
drag, startPoint x: 662, startPoint y: 261, endPoint x: 541, endPoint y: 263, distance: 121.0
click at [541, 263] on div "Labor Cost (Per Unit) 212.00 Material Cost 30,000.00 Equipment Cost 0.00" at bounding box center [782, 252] width 795 height 45
click at [630, 297] on div "Final Labor Cost (Per Unit) 163.24" at bounding box center [518, 304] width 265 height 45
drag, startPoint x: 744, startPoint y: 315, endPoint x: 583, endPoint y: 320, distance: 161.1
click at [583, 320] on div "Final Labor Cost (Per Unit) 163.24 Final Material Cost 31,200.00 Final Equipmen…" at bounding box center [782, 304] width 795 height 45
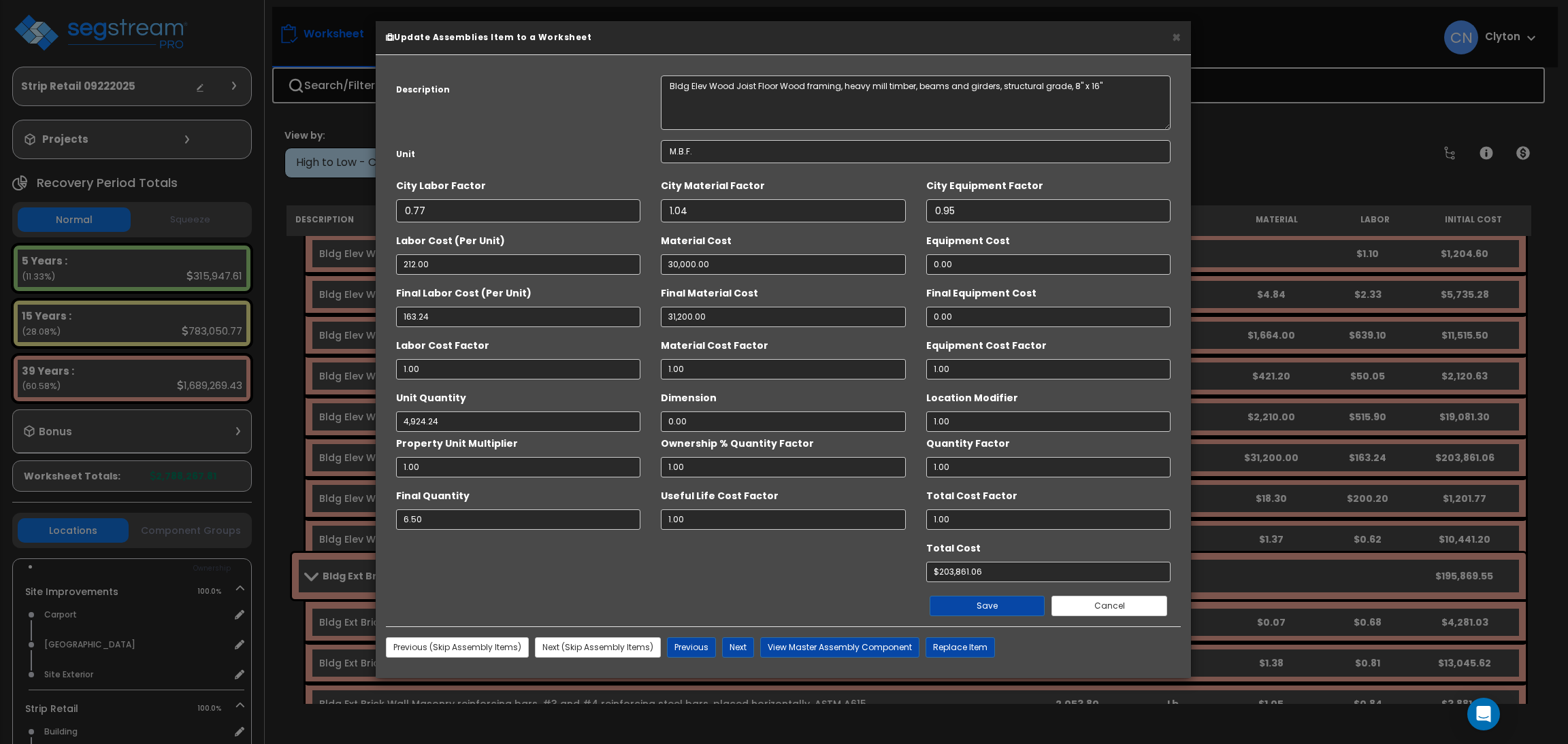
click at [643, 377] on div "Labor Cost Factor 1.00" at bounding box center [518, 357] width 265 height 45
click at [622, 294] on div "Final Labor Cost (Per Unit) 163.24" at bounding box center [518, 304] width 265 height 45
click at [646, 286] on div "Final Labor Cost (Per Unit) 163.24" at bounding box center [518, 304] width 265 height 45
click at [1071, 601] on button "Cancel" at bounding box center [1109, 606] width 116 height 20
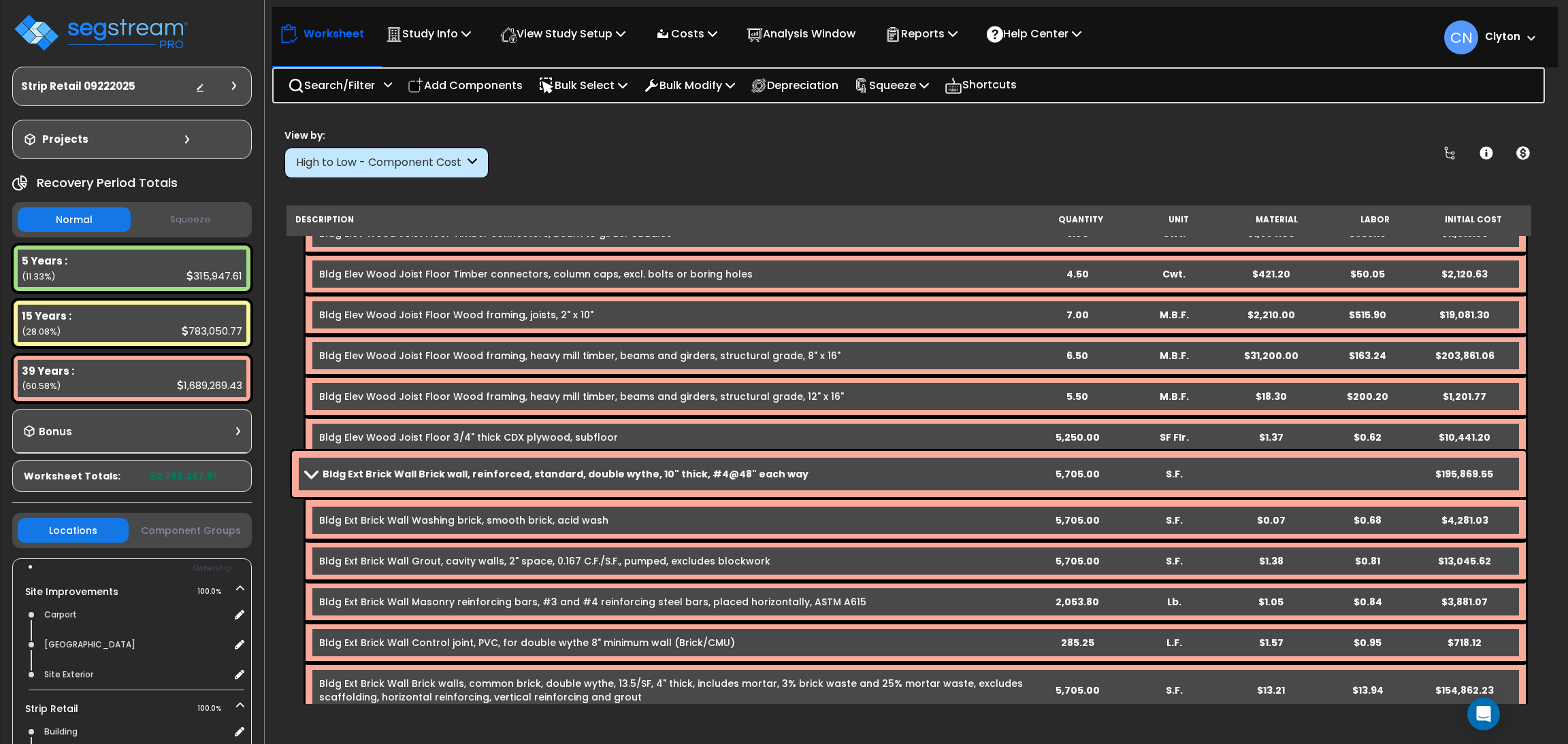
scroll to position [0, 0]
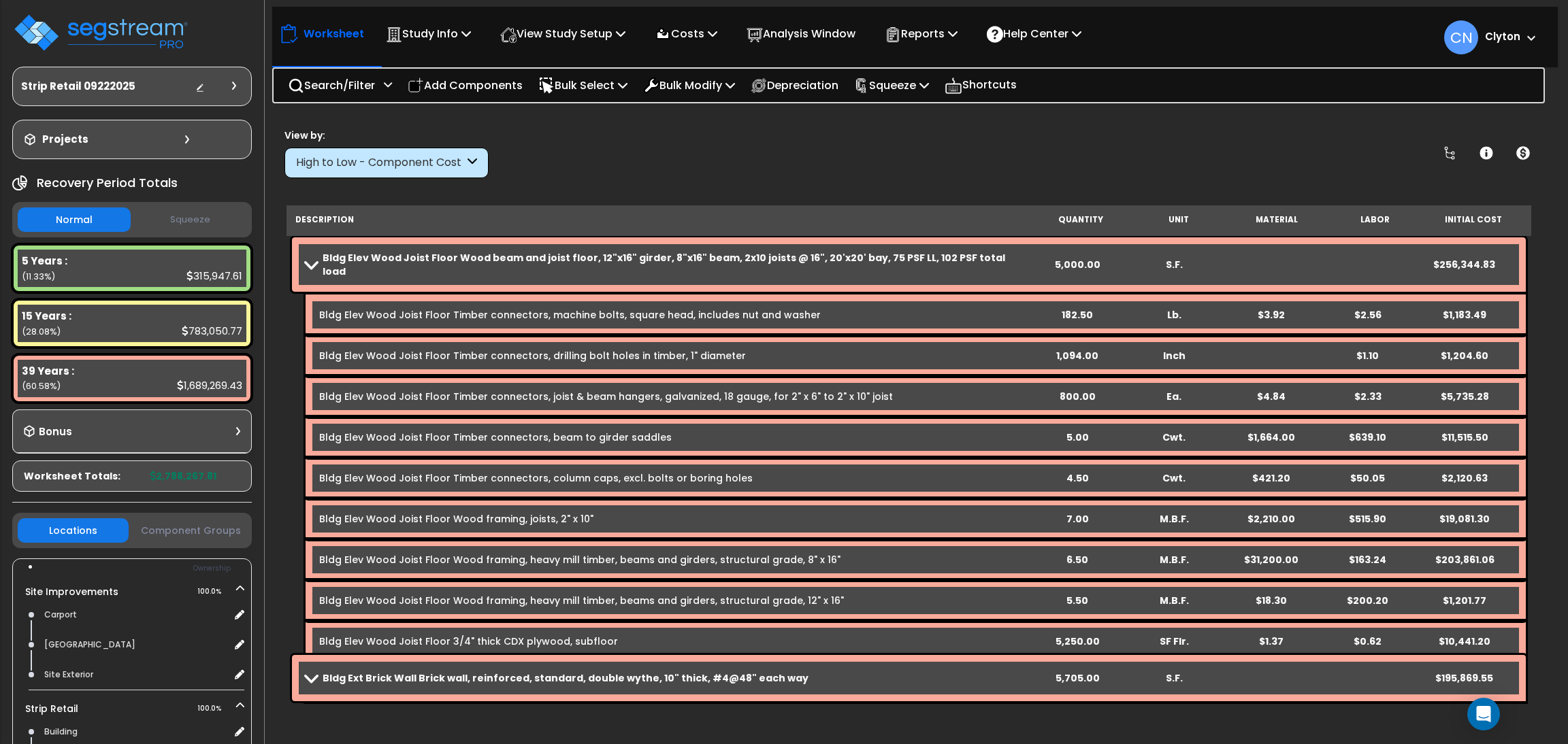
click at [1122, 166] on div "View by: High to Low - Component Cost High to Low - Component Cost" at bounding box center [909, 153] width 1258 height 50
click at [1125, 146] on div "View by: High to Low - Component Cost High to Low - Component Cost" at bounding box center [909, 153] width 1258 height 50
click at [1292, 712] on div "Worksheet Study Info Study Setup Add Property Unit Template study Clone study CN" at bounding box center [909, 486] width 1286 height 744
click at [838, 149] on div "View by: High to Low - Component Cost High to Low - Component Cost" at bounding box center [909, 153] width 1258 height 50
